Goal: Information Seeking & Learning: Learn about a topic

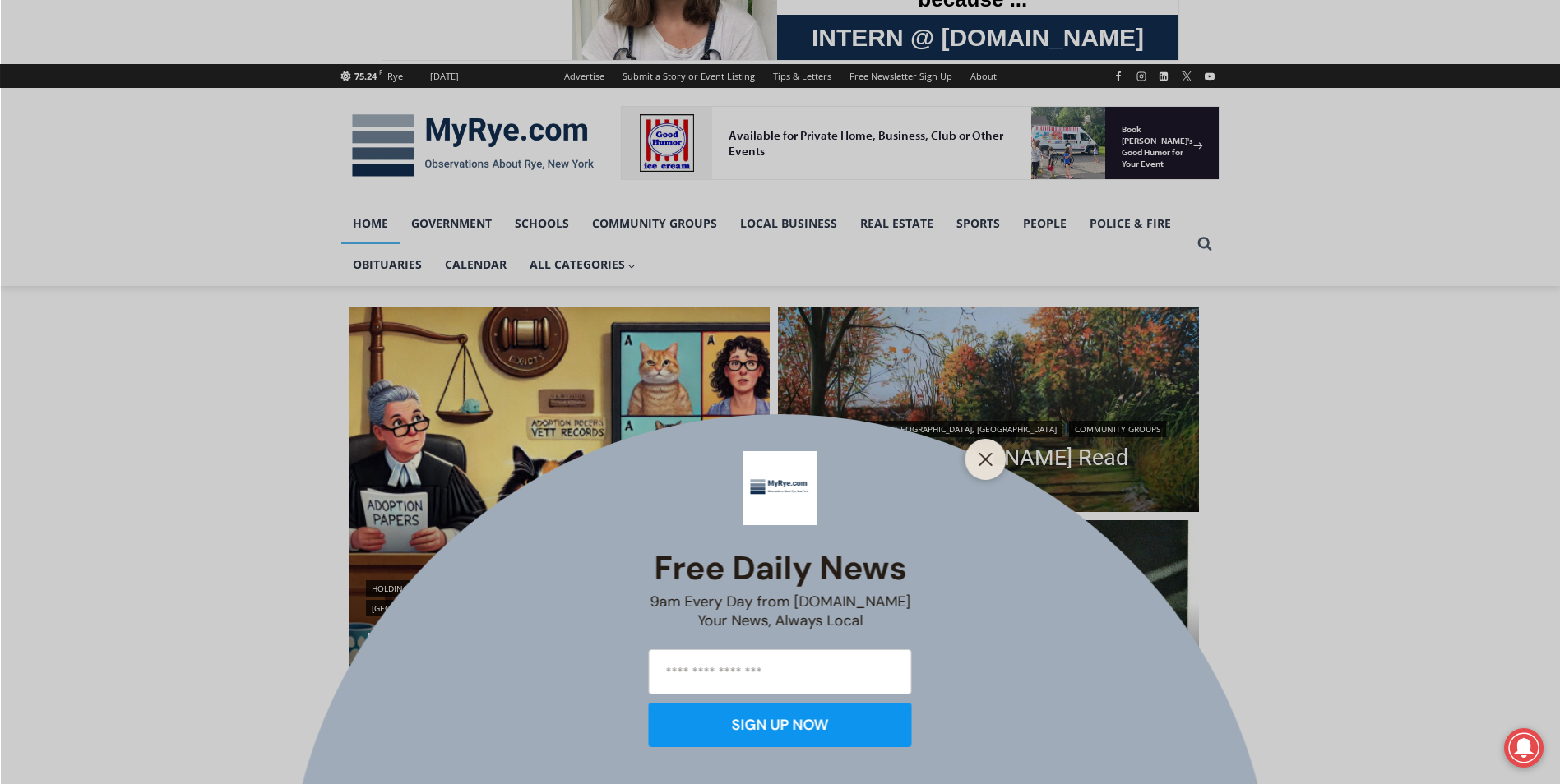
scroll to position [165, 0]
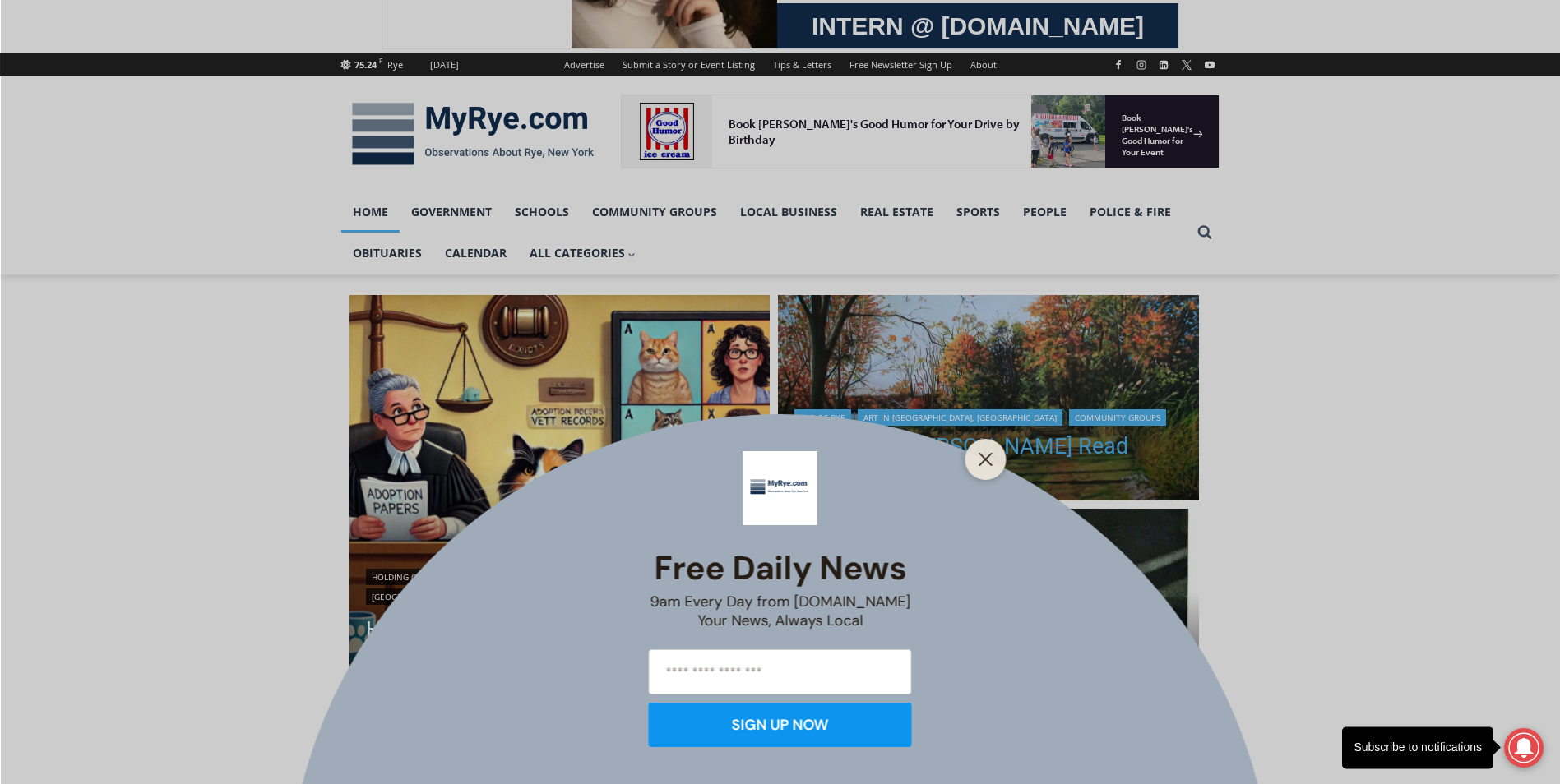
click at [980, 452] on icon "Close" at bounding box center [986, 460] width 15 height 15
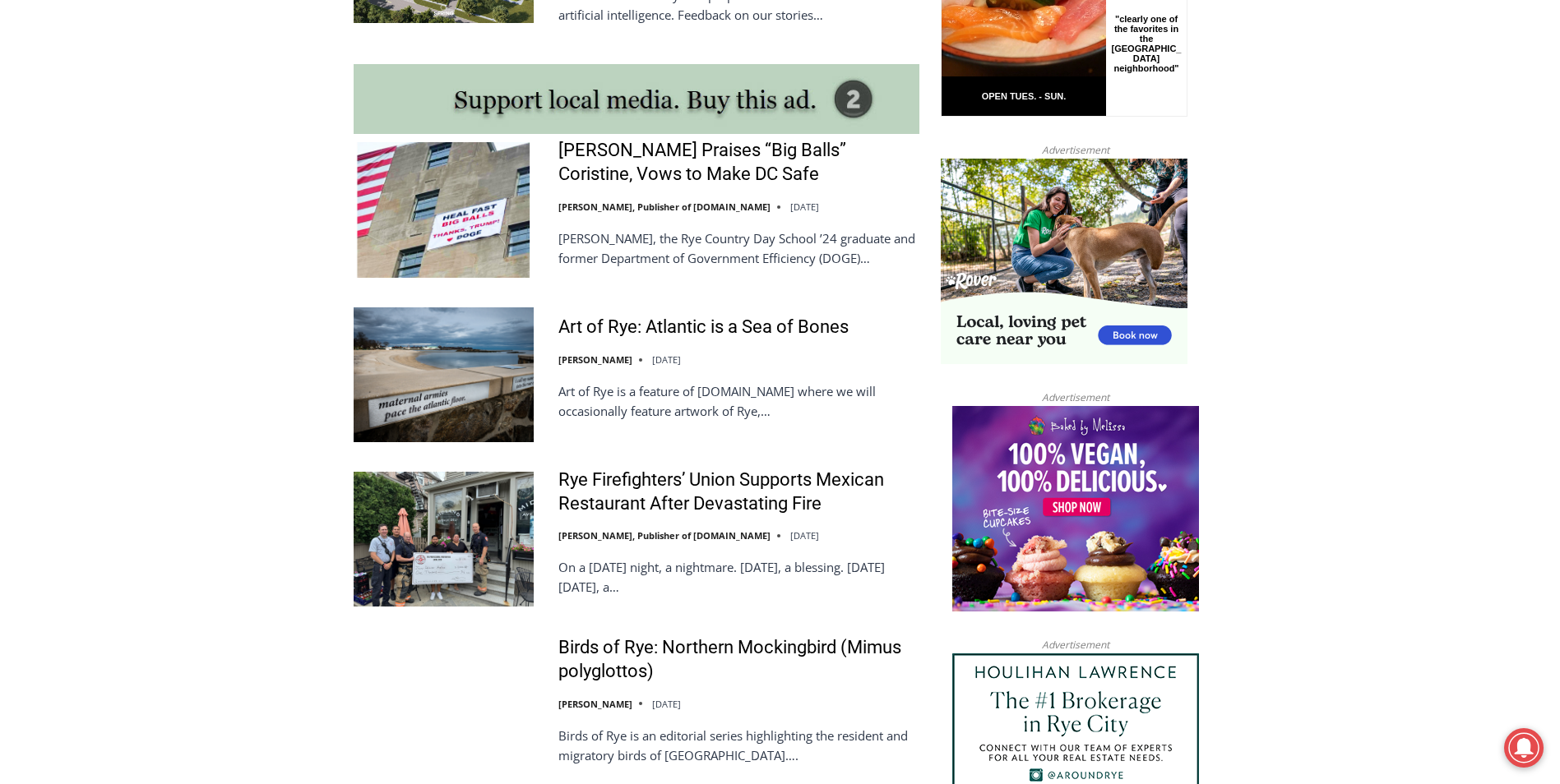
scroll to position [1480, 0]
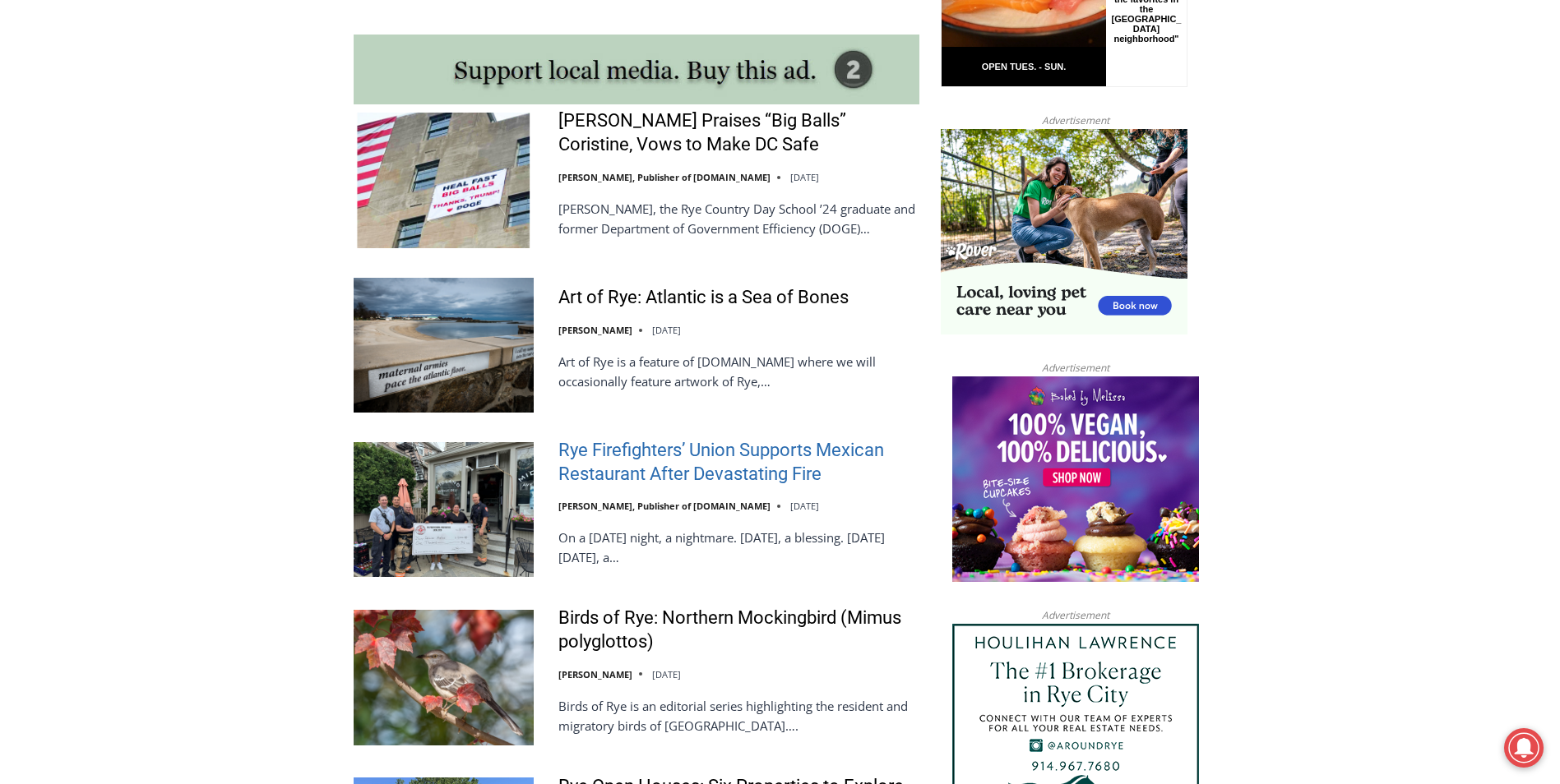
click at [727, 474] on link "Rye Firefighters’ Union Supports Mexican Restaurant After Devastating Fire" at bounding box center [738, 462] width 361 height 47
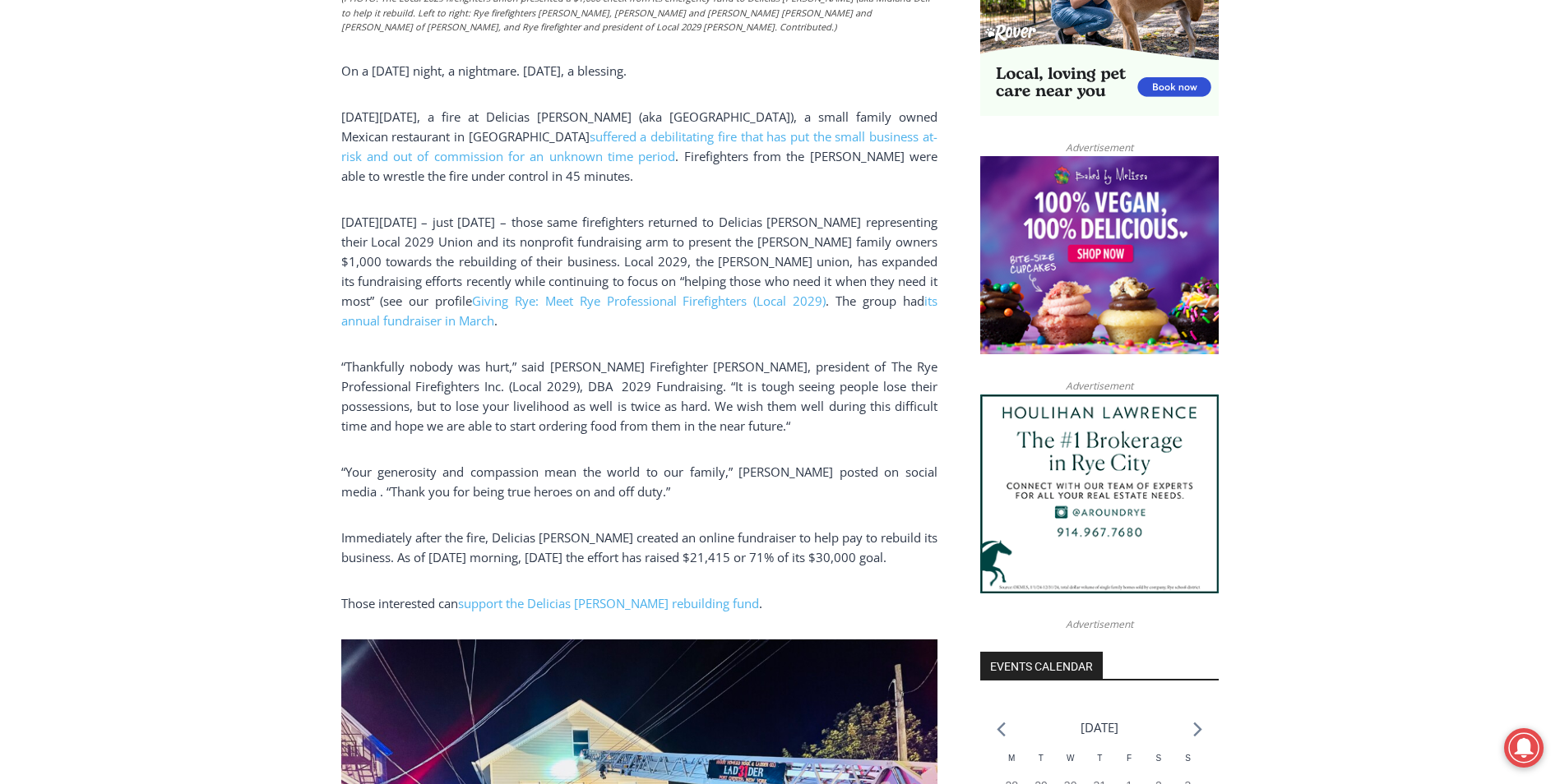
scroll to position [1533, 0]
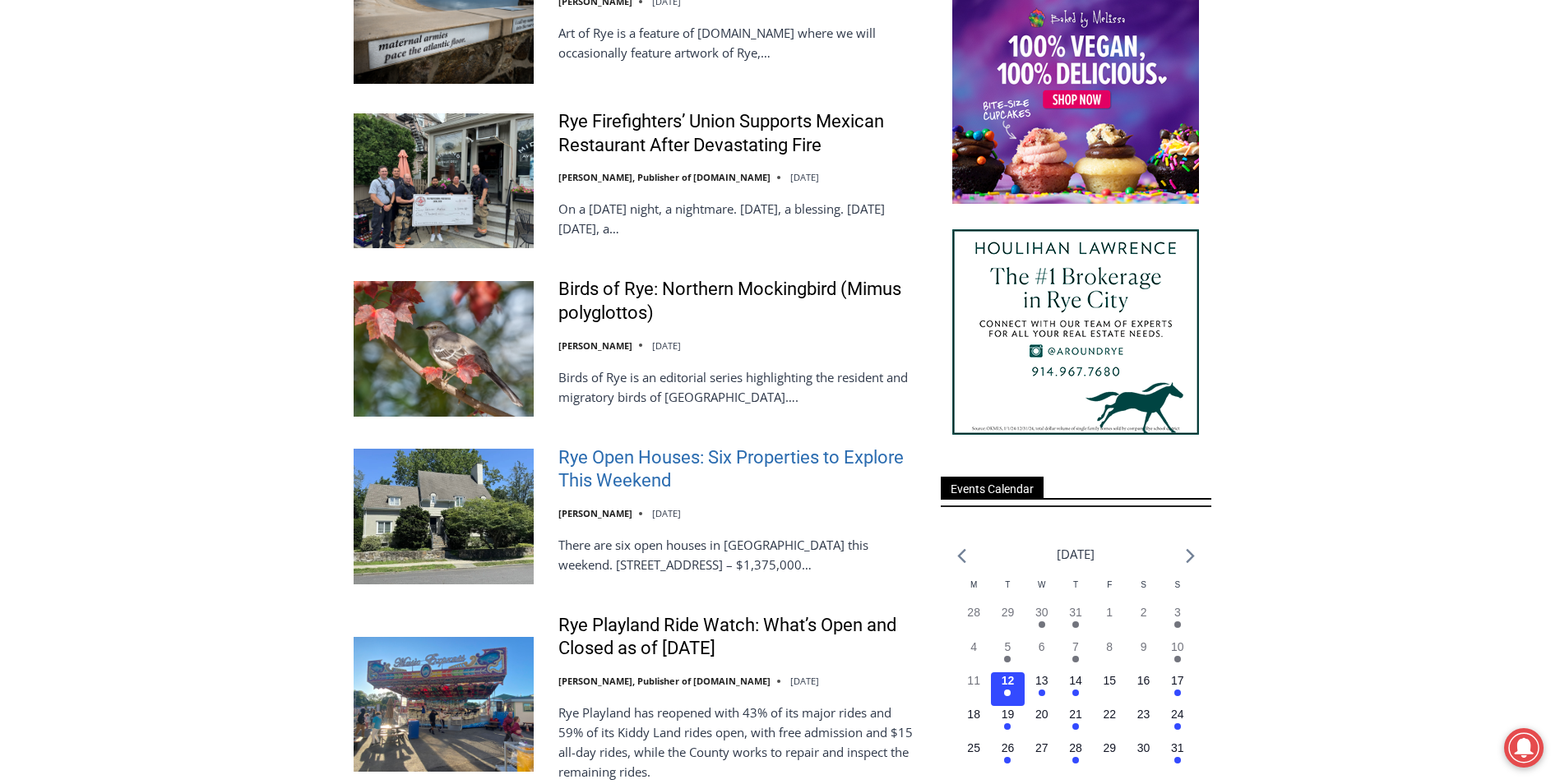
click at [598, 468] on link "Rye Open Houses: Six Properties to Explore This Weekend" at bounding box center [738, 470] width 361 height 47
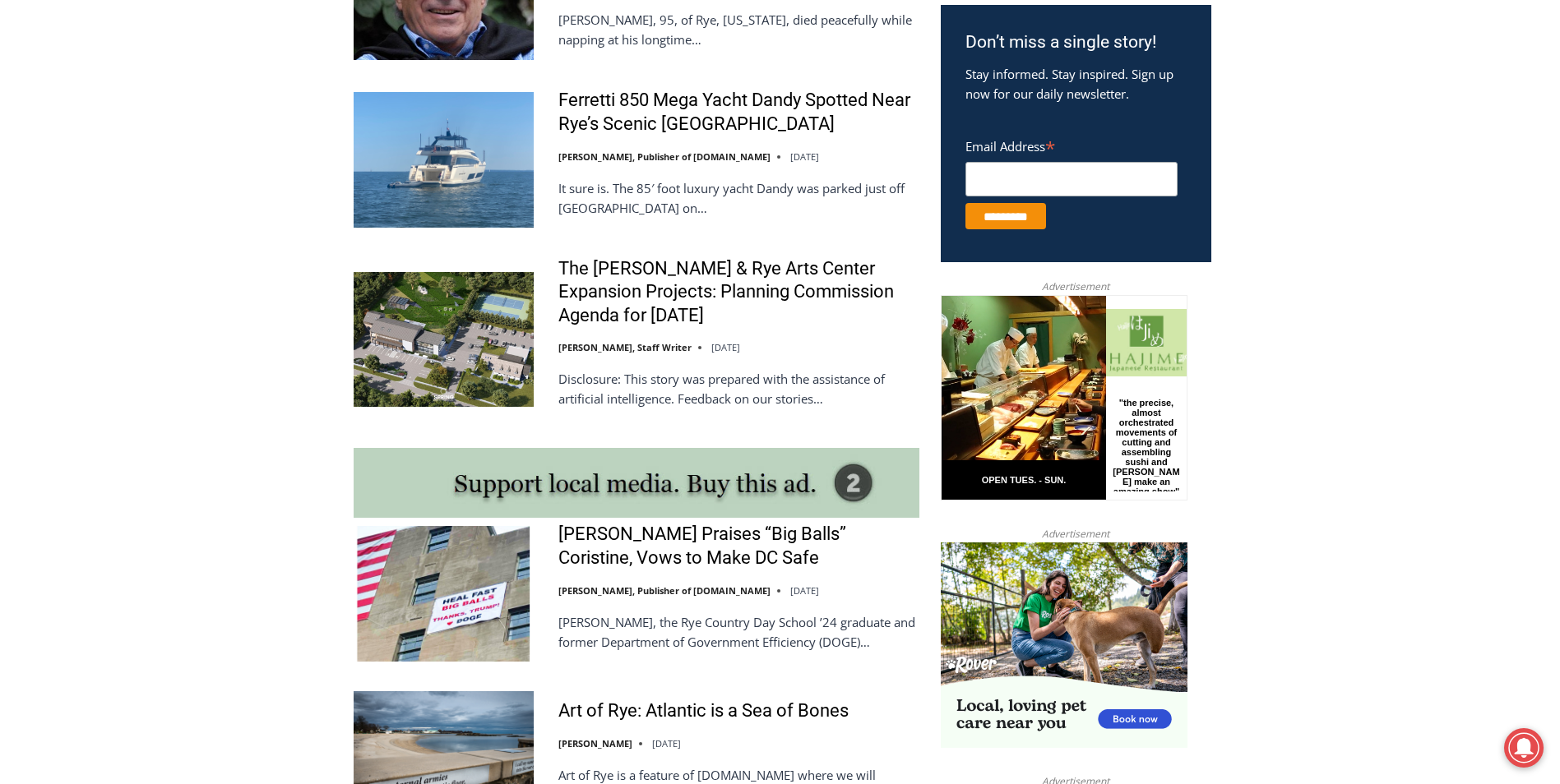
scroll to position [739, 0]
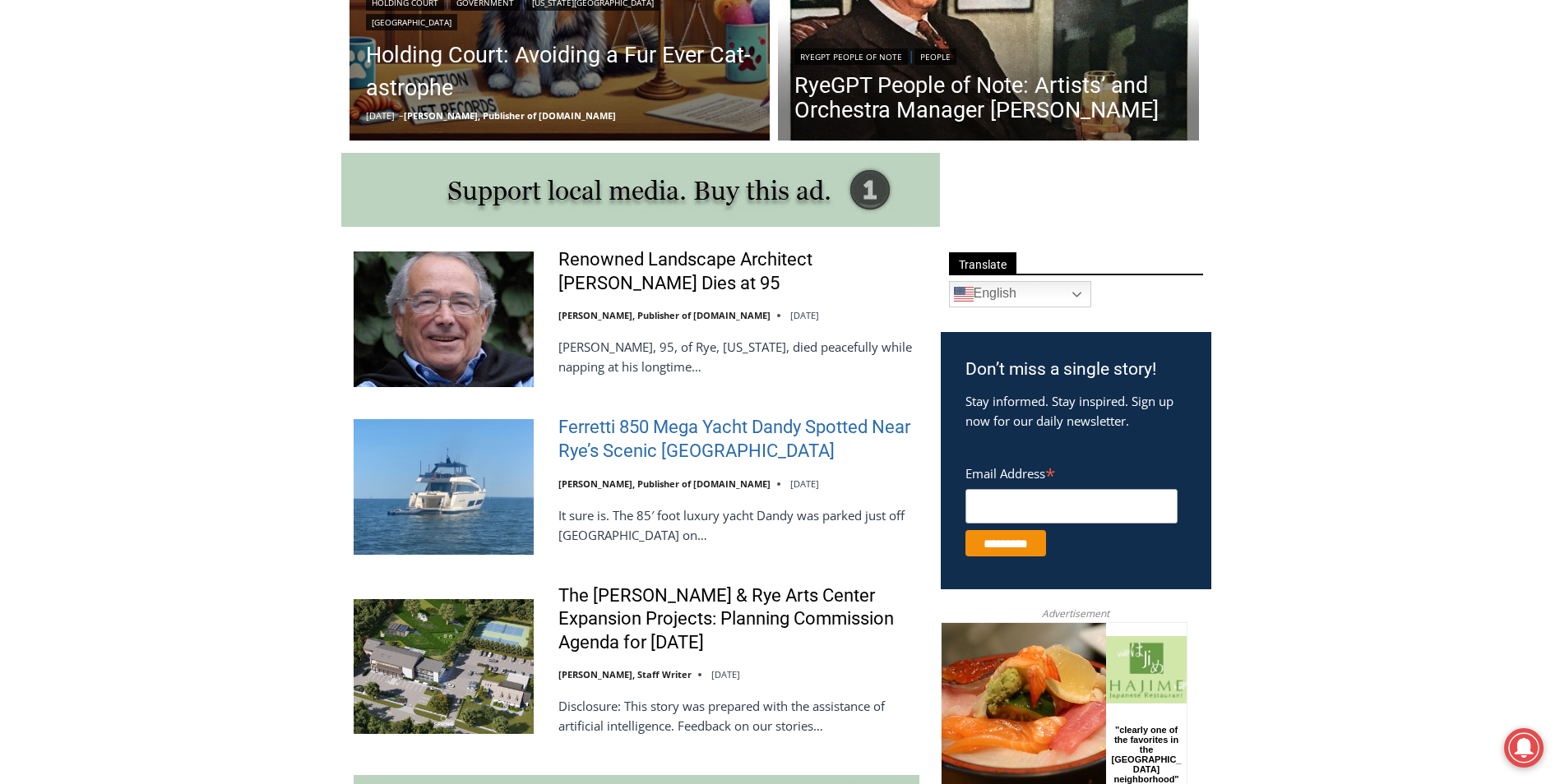
click at [740, 450] on link "Ferretti 850 Mega Yacht Dandy Spotted Near Rye’s Scenic [GEOGRAPHIC_DATA]" at bounding box center [738, 439] width 361 height 47
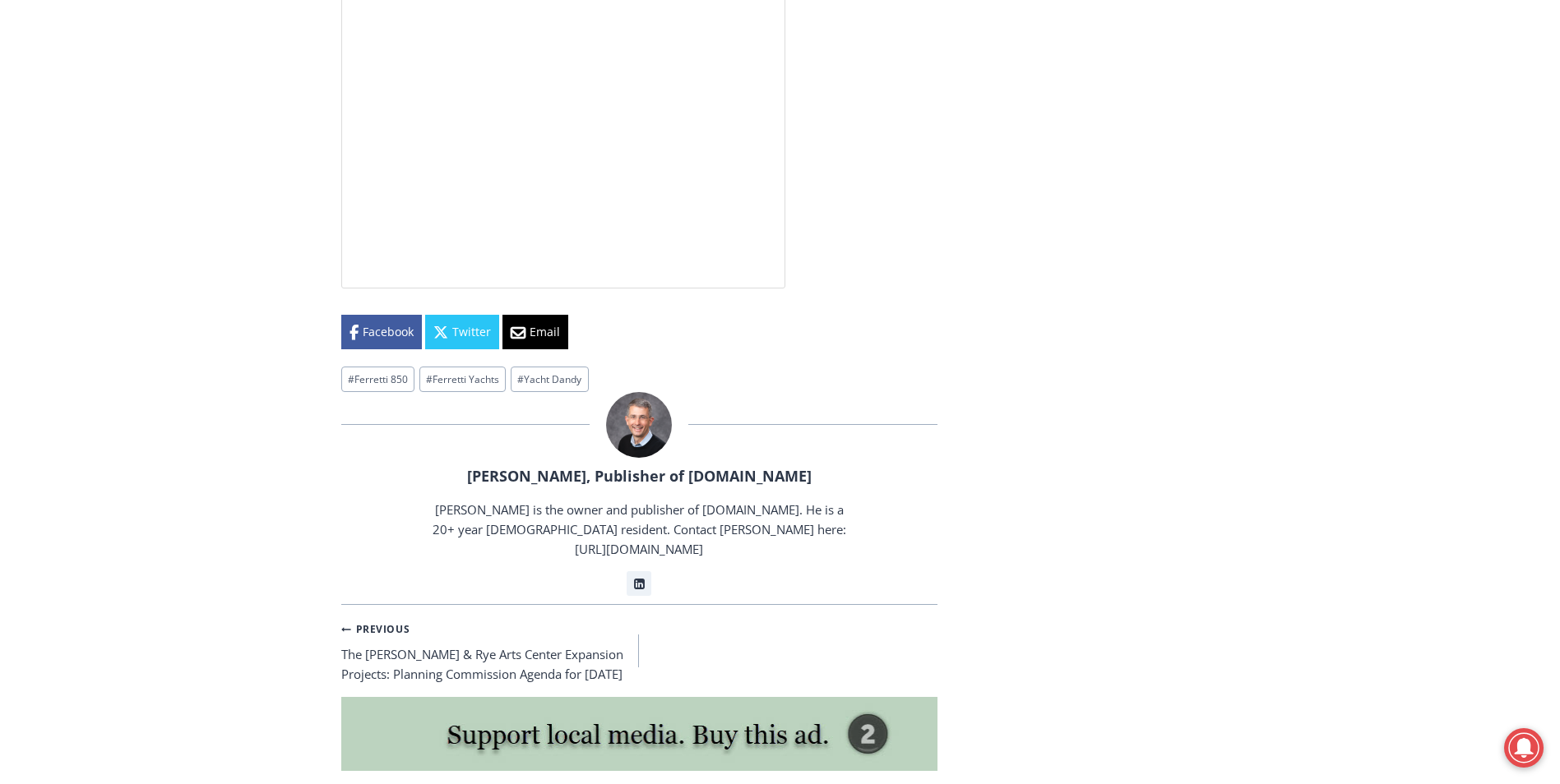
scroll to position [4357, 0]
